Goal: Contribute content: Add original content to the website for others to see

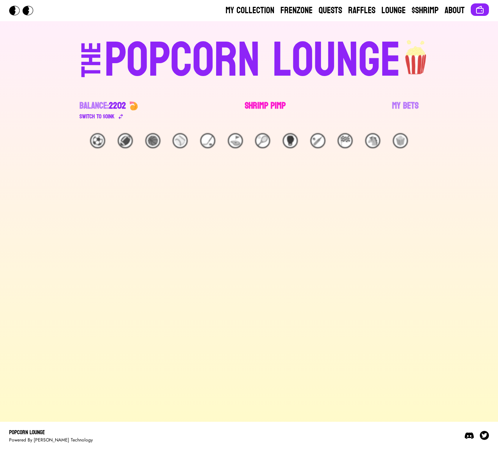
click at [246, 107] on link "Shrimp Pimp" at bounding box center [265, 110] width 41 height 21
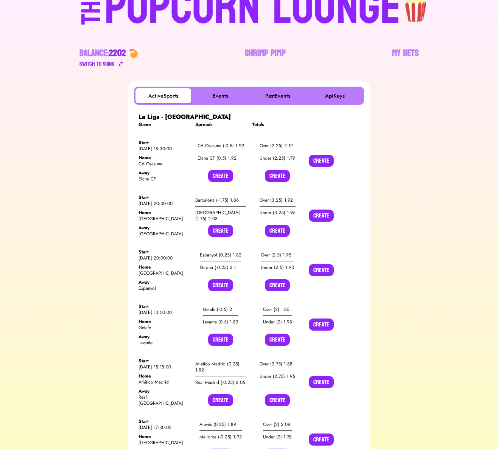
scroll to position [60, 0]
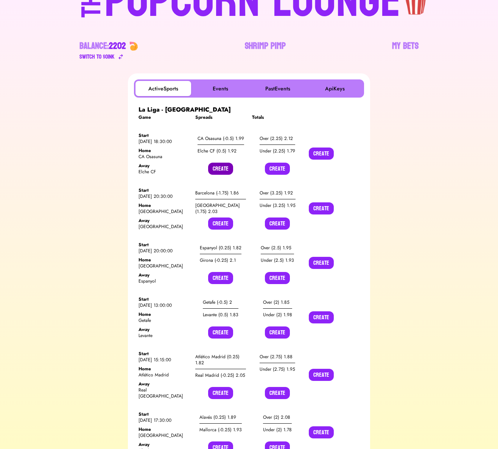
click at [220, 171] on button "Create" at bounding box center [220, 169] width 25 height 12
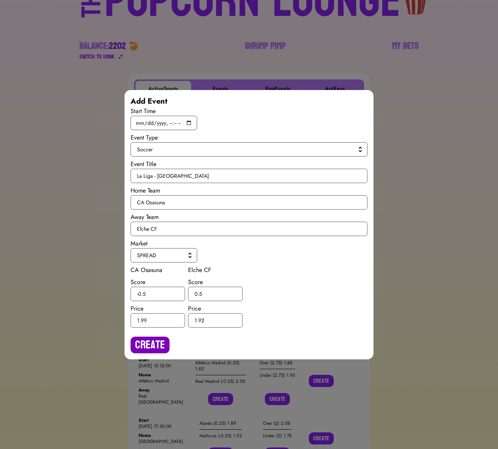
click at [142, 347] on button "Create" at bounding box center [149, 345] width 39 height 17
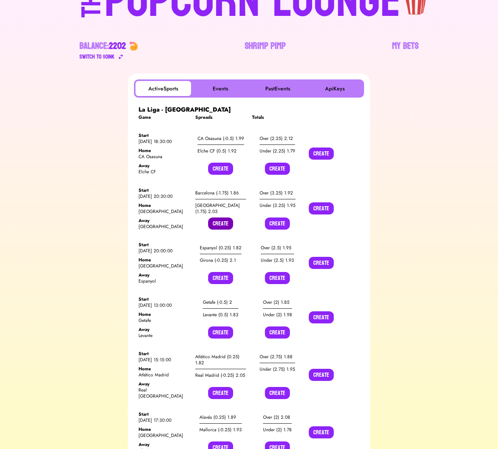
click at [223, 224] on button "Create" at bounding box center [220, 223] width 25 height 12
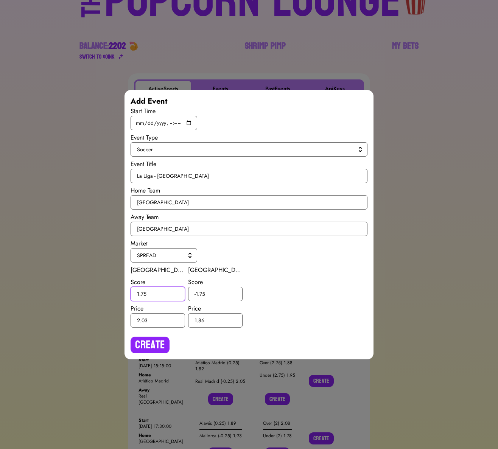
click at [142, 292] on input "1.75" at bounding box center [157, 294] width 54 height 14
click at [139, 294] on input "175" at bounding box center [157, 294] width 54 height 14
click at [141, 293] on input "175" at bounding box center [157, 294] width 54 height 14
type input "1.5"
click at [202, 293] on input "-1.75" at bounding box center [215, 294] width 54 height 14
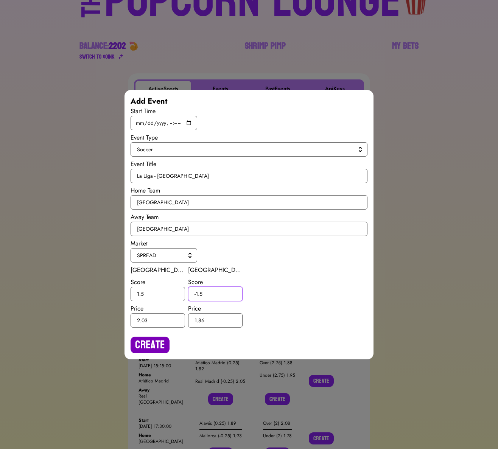
type input "-1.5"
click at [164, 338] on button "Create" at bounding box center [149, 345] width 39 height 17
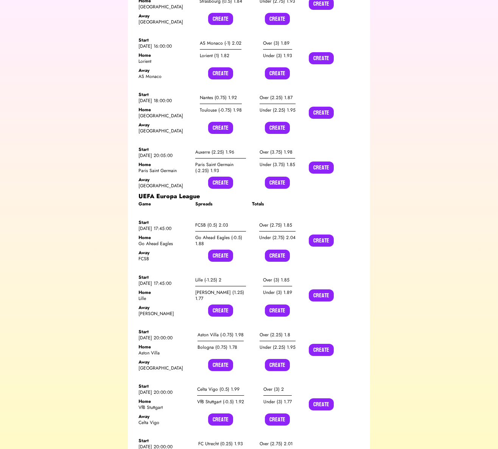
scroll to position [7720, 0]
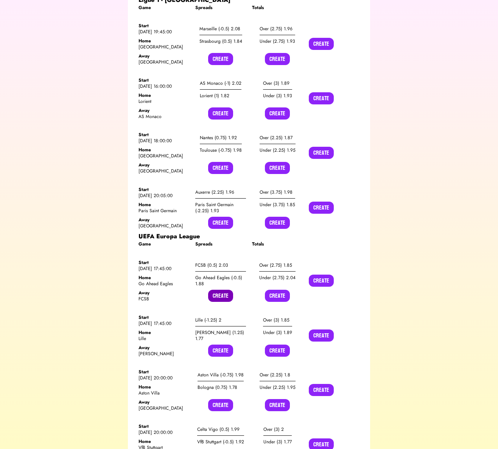
click at [219, 290] on button "Create" at bounding box center [220, 296] width 25 height 12
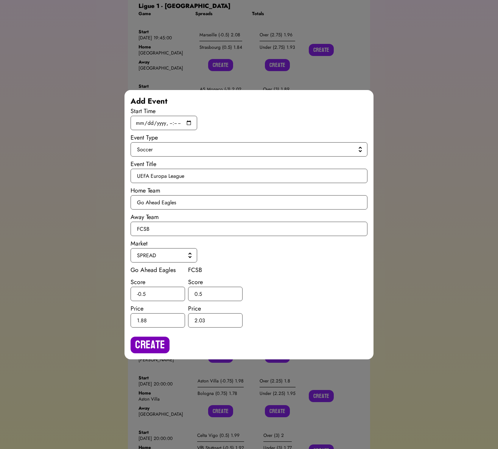
click at [159, 341] on button "Create" at bounding box center [149, 345] width 39 height 17
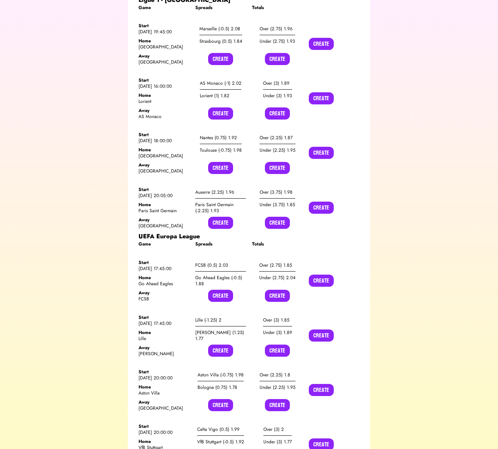
click at [273, 290] on button "Create" at bounding box center [277, 296] width 25 height 12
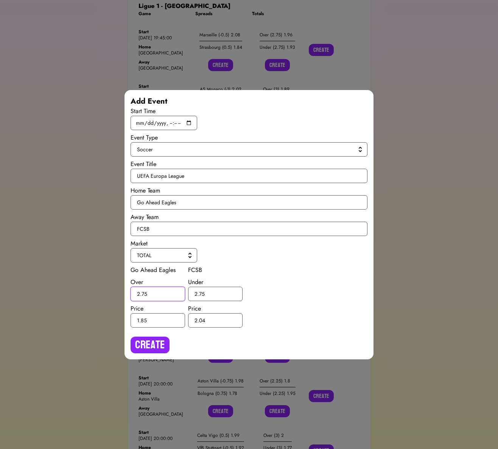
click at [144, 293] on input "2.75" at bounding box center [157, 294] width 54 height 14
type input "2.5"
click at [201, 293] on input "2.75" at bounding box center [215, 294] width 54 height 14
click at [201, 291] on input "2.75" at bounding box center [215, 294] width 54 height 14
type input "2.5"
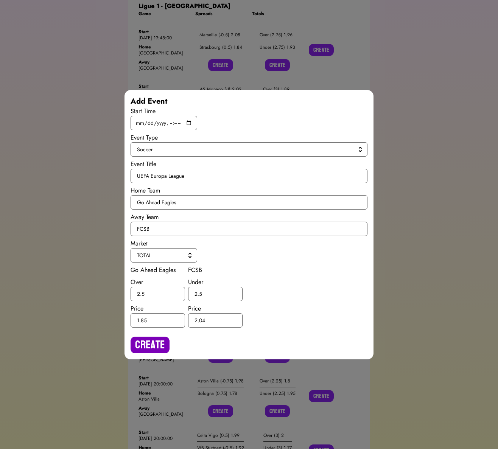
click at [152, 341] on button "Create" at bounding box center [149, 345] width 39 height 17
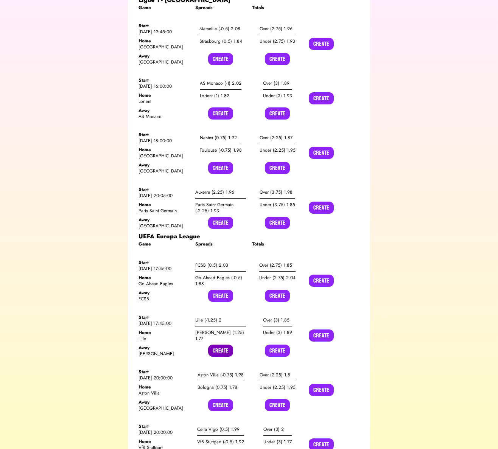
click at [216, 344] on button "Create" at bounding box center [220, 350] width 25 height 12
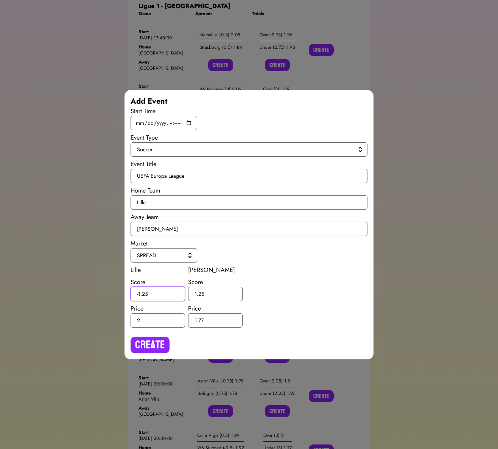
click at [144, 291] on input "-1.25" at bounding box center [157, 294] width 54 height 14
type input "-1.5"
click at [201, 294] on input "1.25" at bounding box center [215, 294] width 54 height 14
type input "1.5"
click at [161, 341] on button "Create" at bounding box center [149, 345] width 39 height 17
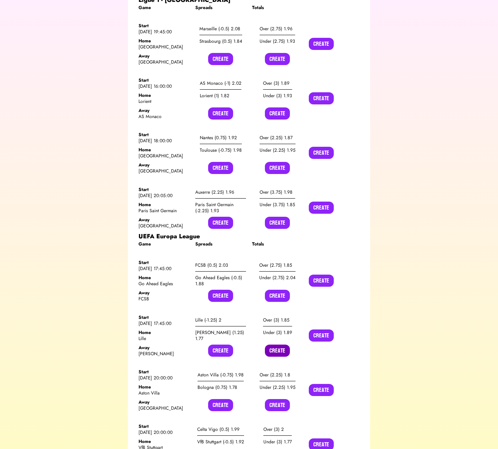
click at [270, 344] on button "Create" at bounding box center [277, 350] width 25 height 12
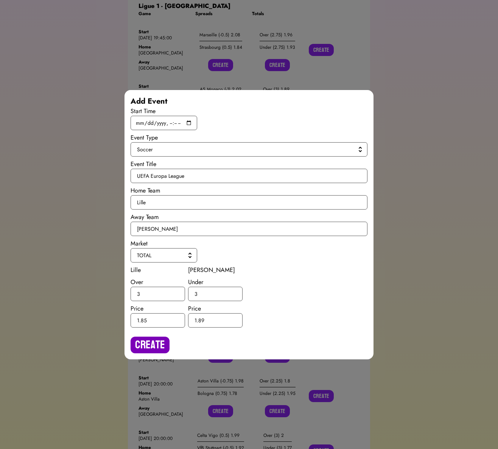
click at [140, 349] on button "Create" at bounding box center [149, 345] width 39 height 17
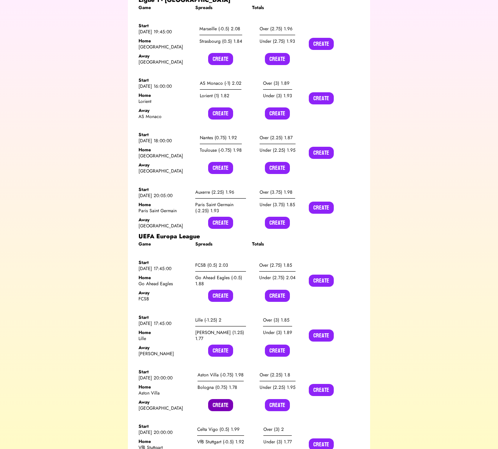
click at [214, 399] on button "Create" at bounding box center [220, 405] width 25 height 12
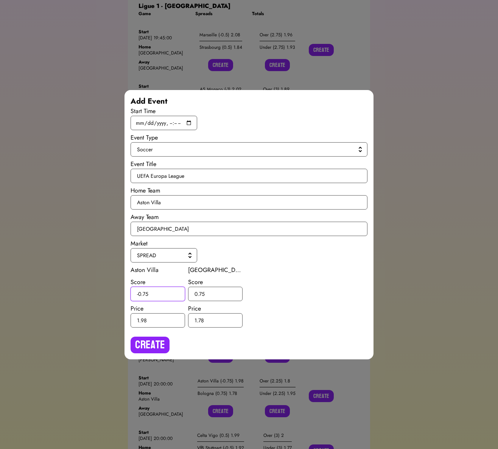
click at [146, 296] on input "-0.75" at bounding box center [157, 294] width 54 height 14
type input "-0.5"
click at [201, 292] on input "0.75" at bounding box center [215, 294] width 54 height 14
type input "0.5"
click at [160, 337] on button "Create" at bounding box center [149, 345] width 39 height 17
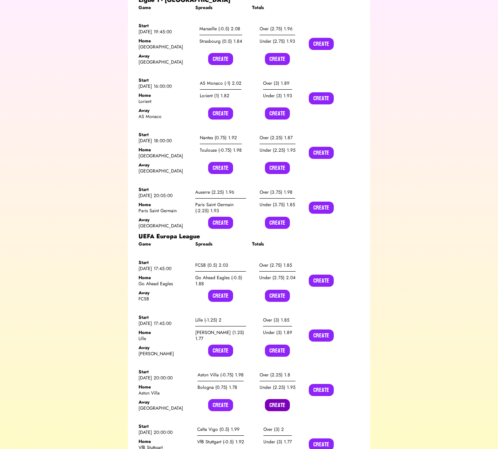
click at [276, 399] on button "Create" at bounding box center [277, 405] width 25 height 12
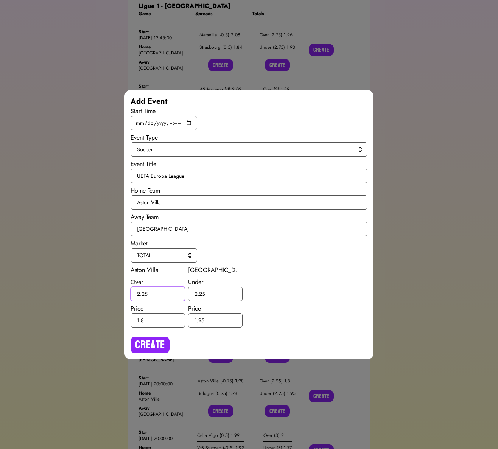
click at [144, 292] on input "2.25" at bounding box center [157, 294] width 54 height 14
type input "2.5"
click at [200, 295] on input "2.25" at bounding box center [215, 294] width 54 height 14
type input "2.5"
click at [168, 340] on button "Create" at bounding box center [149, 345] width 39 height 17
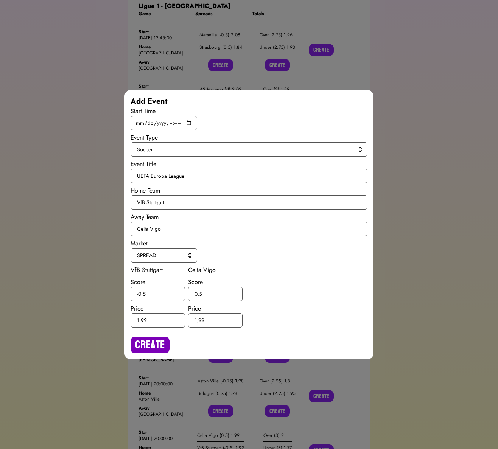
click at [149, 342] on button "Create" at bounding box center [149, 345] width 39 height 17
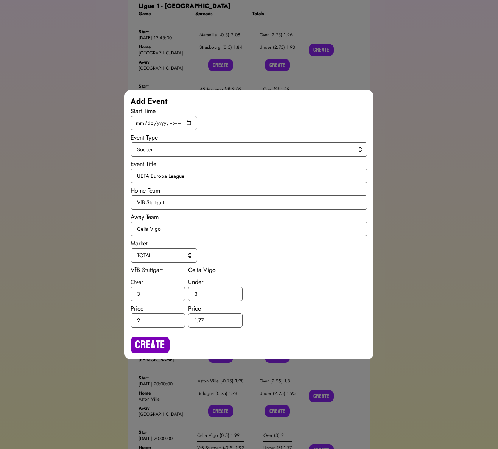
click at [146, 345] on button "Create" at bounding box center [149, 345] width 39 height 17
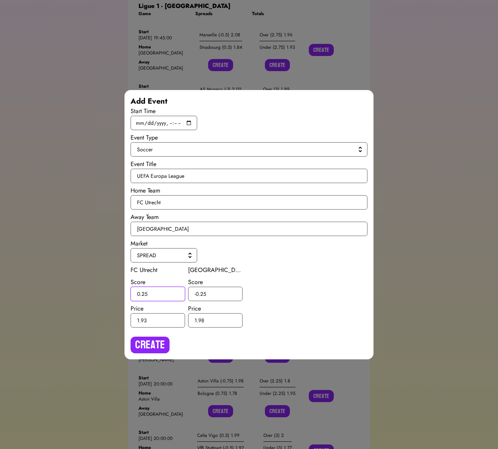
click at [146, 295] on input "0.25" at bounding box center [157, 294] width 54 height 14
click at [146, 294] on input "0.25" at bounding box center [157, 294] width 54 height 14
type input "0.5"
click at [202, 294] on input "-0.25" at bounding box center [215, 294] width 54 height 14
type input "-0.5"
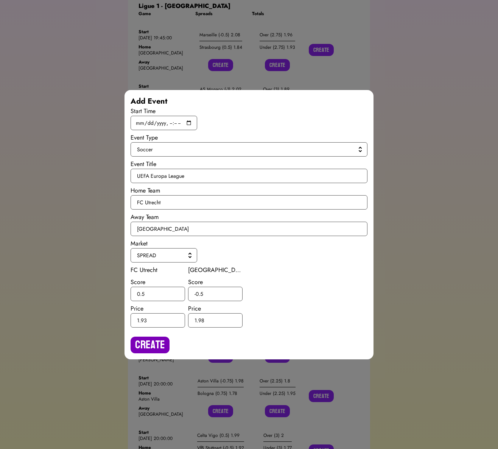
click at [161, 341] on button "Create" at bounding box center [149, 345] width 39 height 17
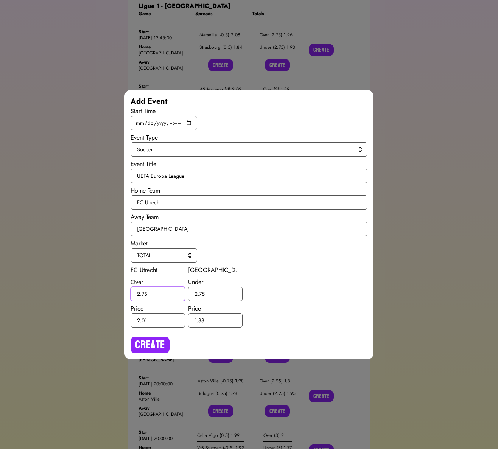
click at [146, 293] on input "2.75" at bounding box center [157, 294] width 54 height 14
click at [145, 293] on input "2.75" at bounding box center [157, 294] width 54 height 14
type input "2.5"
click at [201, 293] on input "2.75" at bounding box center [215, 294] width 54 height 14
type input "2.5"
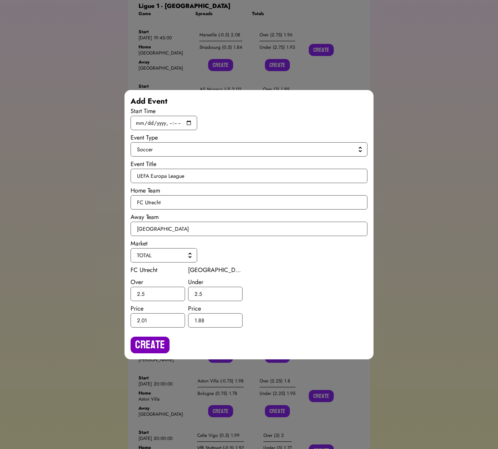
click at [163, 339] on button "Create" at bounding box center [149, 345] width 39 height 17
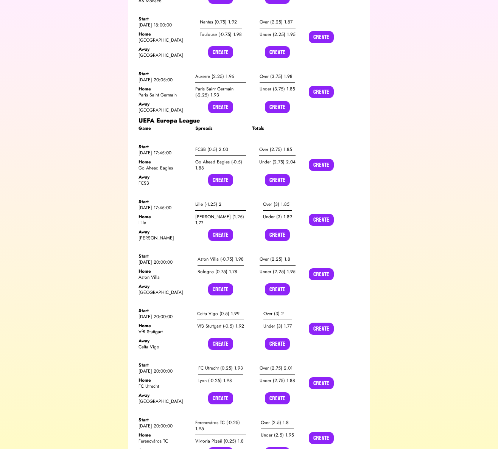
scroll to position [7853, 0]
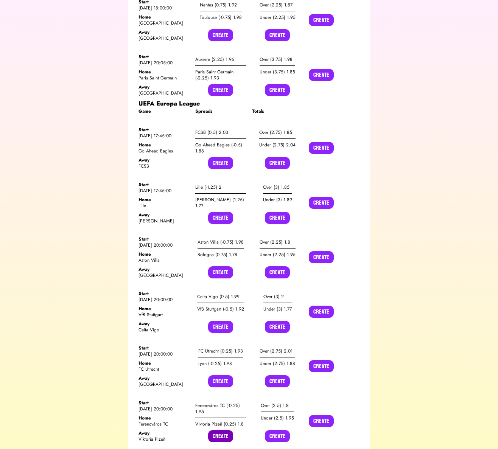
click at [217, 430] on button "Create" at bounding box center [220, 436] width 25 height 12
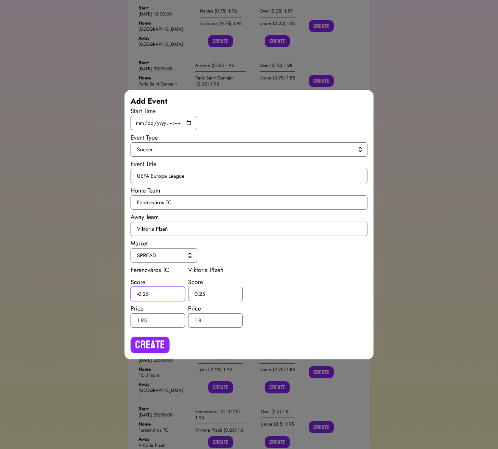
click at [145, 293] on input "-0.25" at bounding box center [157, 294] width 54 height 14
type input "-0.5"
click at [202, 295] on input "0.25" at bounding box center [215, 294] width 54 height 14
type input "0.5"
click at [160, 341] on button "Create" at bounding box center [149, 345] width 39 height 17
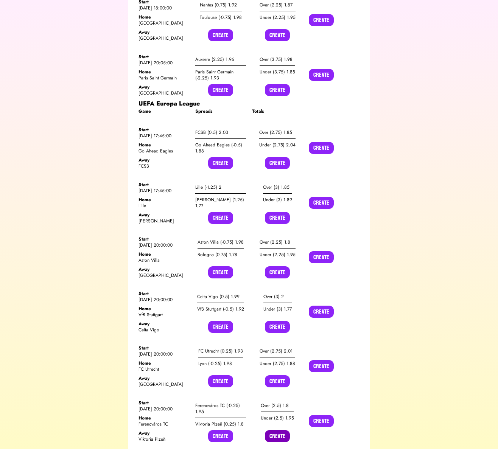
click at [273, 430] on button "Create" at bounding box center [277, 436] width 25 height 12
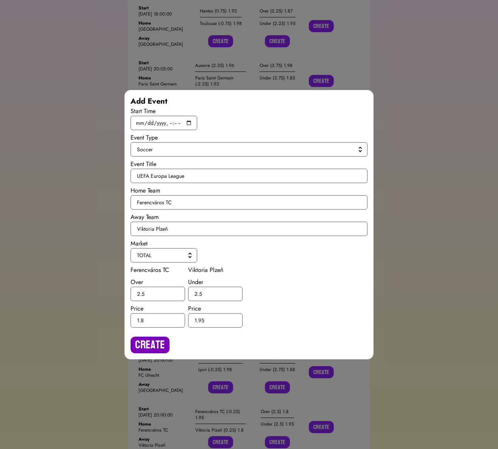
click at [148, 344] on button "Create" at bounding box center [149, 345] width 39 height 17
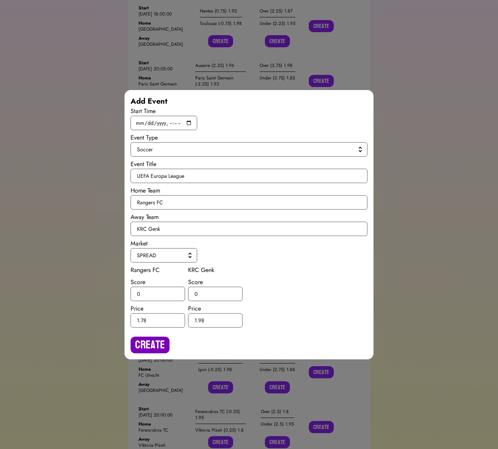
click at [136, 344] on button "Create" at bounding box center [149, 345] width 39 height 17
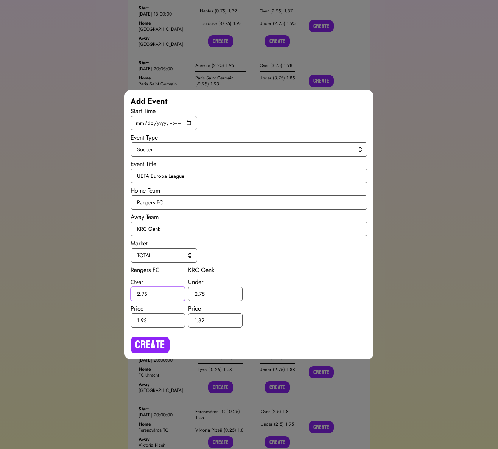
click at [142, 293] on input "2.75" at bounding box center [157, 294] width 54 height 14
click at [146, 292] on input "2.75" at bounding box center [157, 294] width 54 height 14
click at [144, 292] on input "2.75" at bounding box center [157, 294] width 54 height 14
type input "2.5"
click at [202, 293] on input "2.75" at bounding box center [215, 294] width 54 height 14
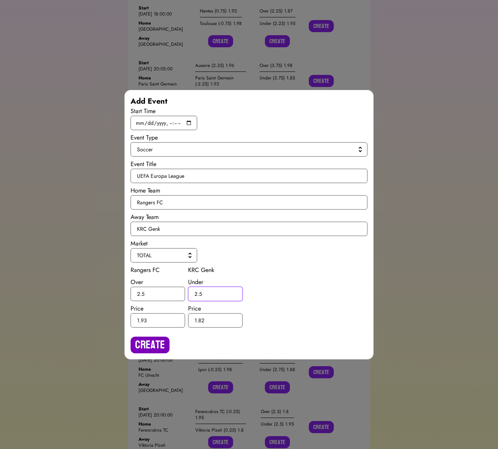
type input "2.5"
click at [163, 341] on button "Create" at bounding box center [149, 345] width 39 height 17
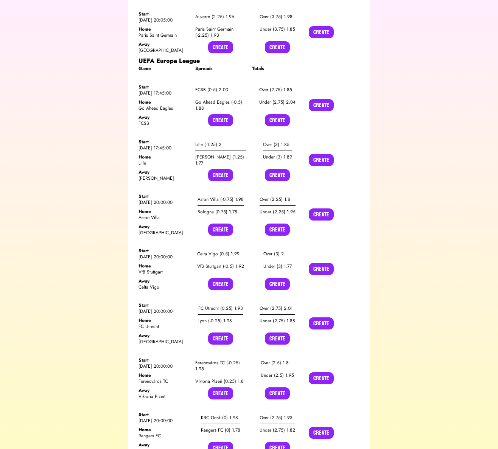
scroll to position [7906, 0]
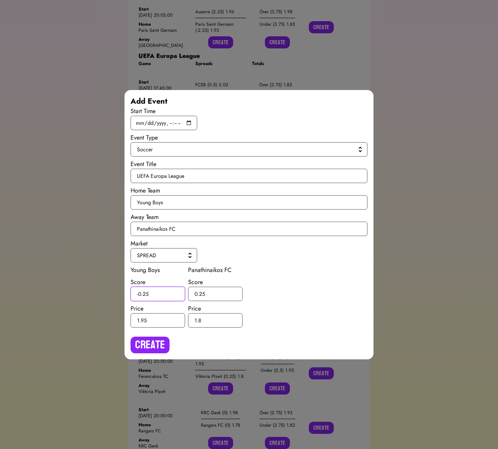
click at [147, 293] on input "-0.25" at bounding box center [157, 294] width 54 height 14
type input "-0.5"
click at [203, 295] on input "0.25" at bounding box center [215, 294] width 54 height 14
type input "0.5"
click at [163, 342] on button "Create" at bounding box center [149, 345] width 39 height 17
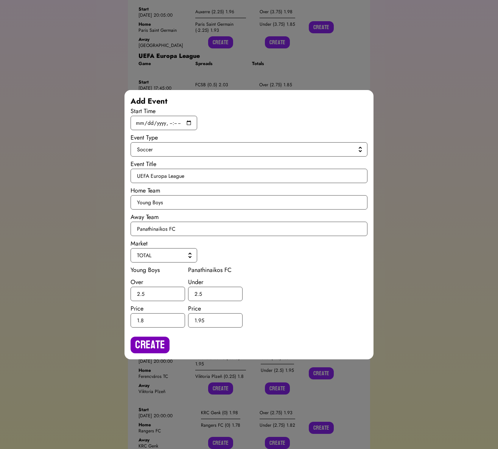
click at [160, 339] on button "Create" at bounding box center [149, 345] width 39 height 17
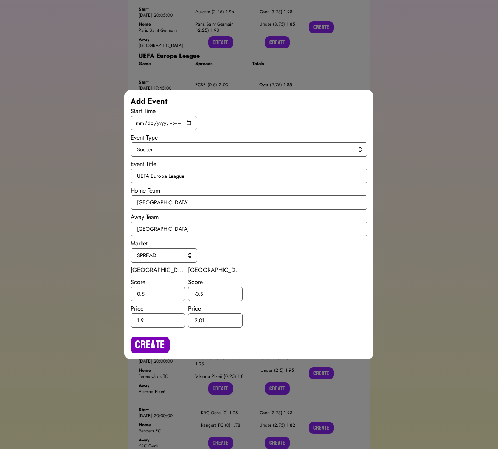
click at [158, 343] on button "Create" at bounding box center [149, 345] width 39 height 17
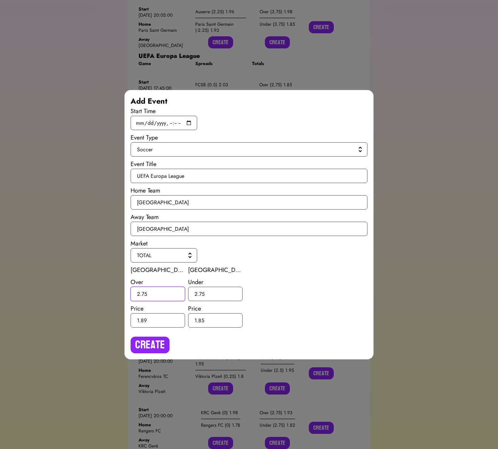
click at [144, 295] on input "2.75" at bounding box center [157, 294] width 54 height 14
type input "2.5"
click at [202, 296] on input "2.75" at bounding box center [215, 294] width 54 height 14
type input "2.5"
click at [164, 340] on button "Create" at bounding box center [149, 345] width 39 height 17
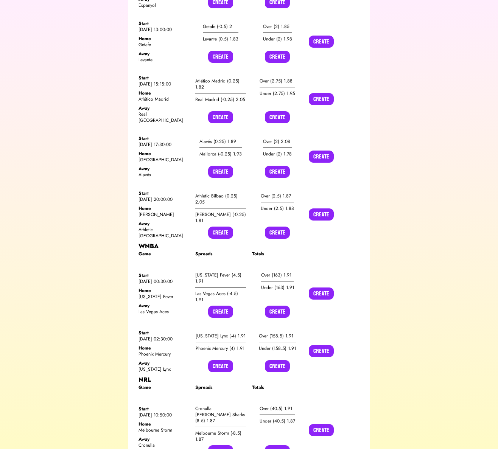
scroll to position [0, 0]
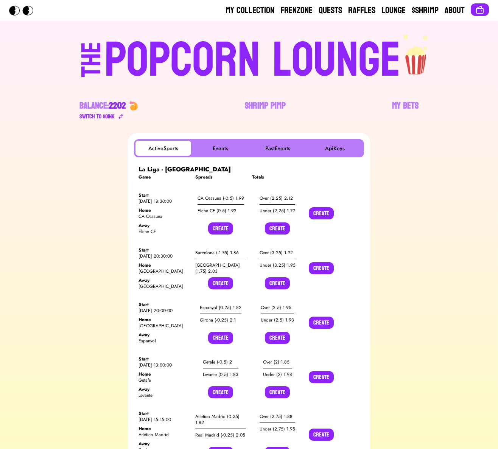
click at [138, 51] on div "POPCORN LOUNGE" at bounding box center [252, 60] width 296 height 48
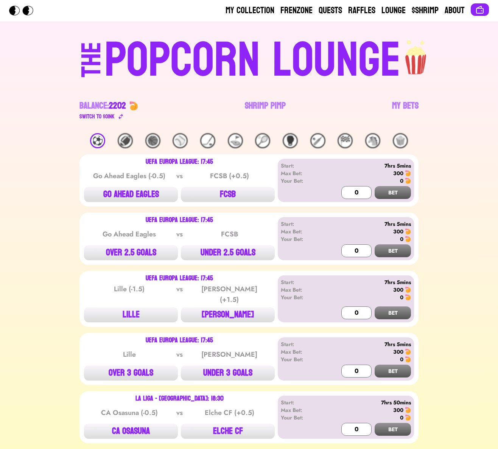
click at [101, 143] on div "⚽️" at bounding box center [97, 140] width 15 height 15
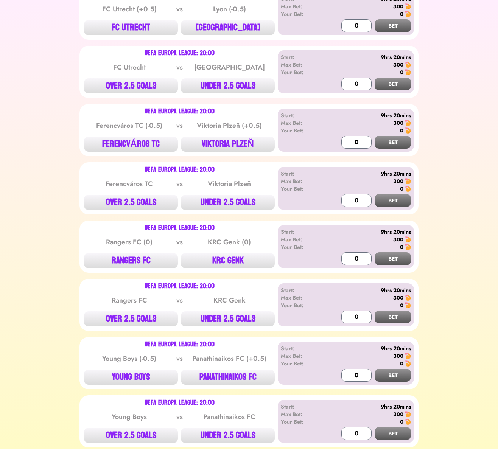
scroll to position [897, 0]
